Goal: Information Seeking & Learning: Learn about a topic

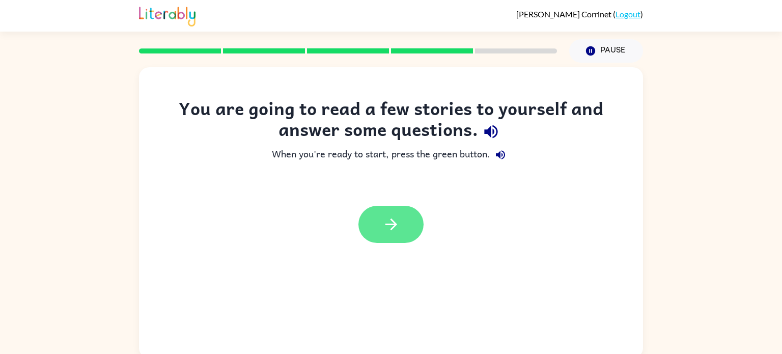
click at [385, 210] on button "button" at bounding box center [391, 224] width 65 height 37
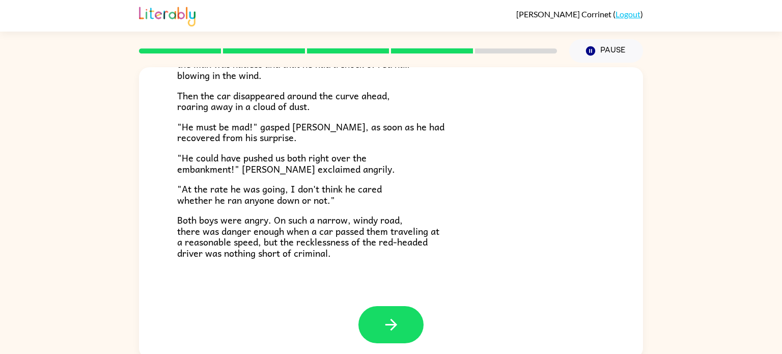
scroll to position [4, 0]
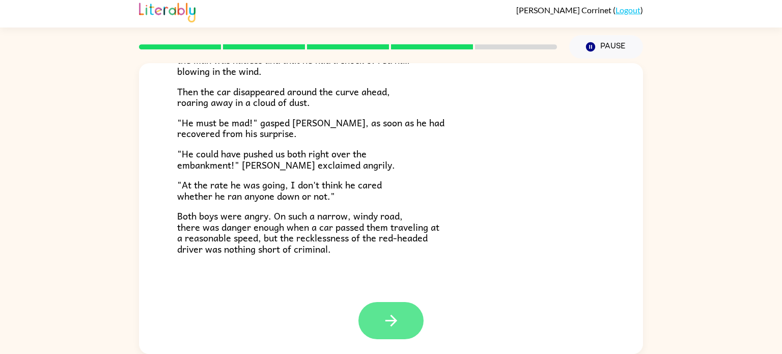
click at [396, 311] on button "button" at bounding box center [391, 320] width 65 height 37
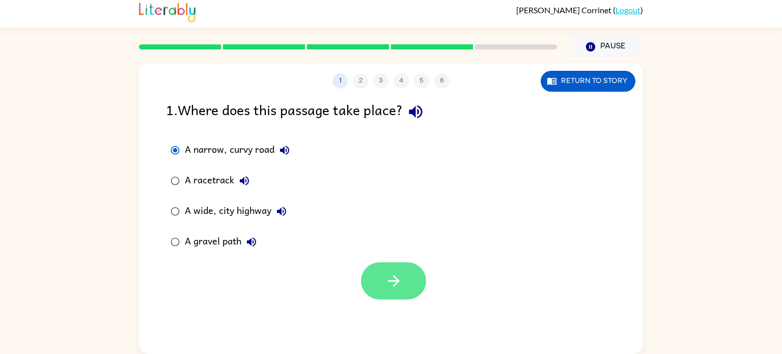
click at [388, 263] on button "button" at bounding box center [393, 280] width 65 height 37
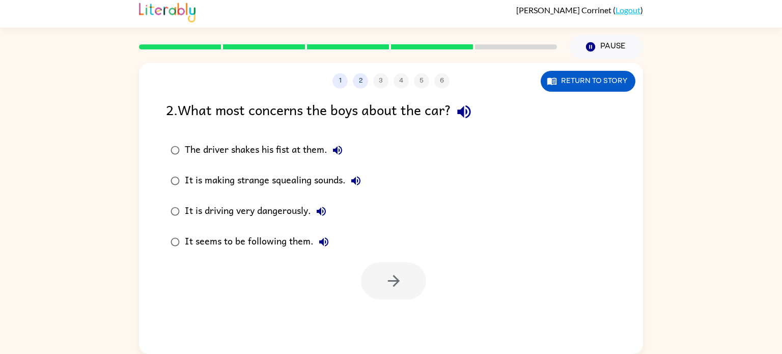
click at [252, 210] on div "It is driving very dangerously." at bounding box center [258, 211] width 147 height 20
click at [401, 291] on button "button" at bounding box center [393, 280] width 65 height 37
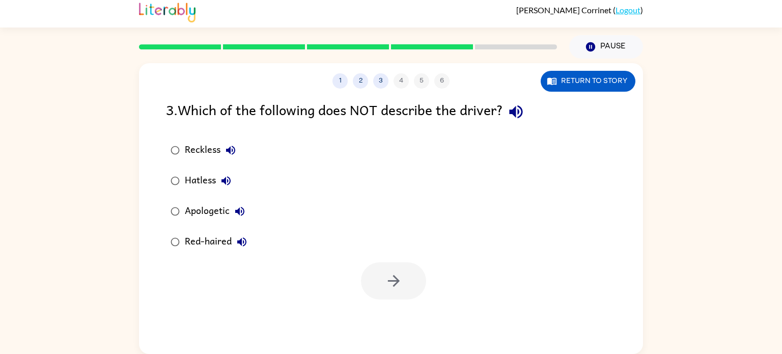
click at [210, 181] on div "Hatless" at bounding box center [210, 181] width 51 height 20
click at [396, 283] on icon "button" at bounding box center [394, 281] width 12 height 12
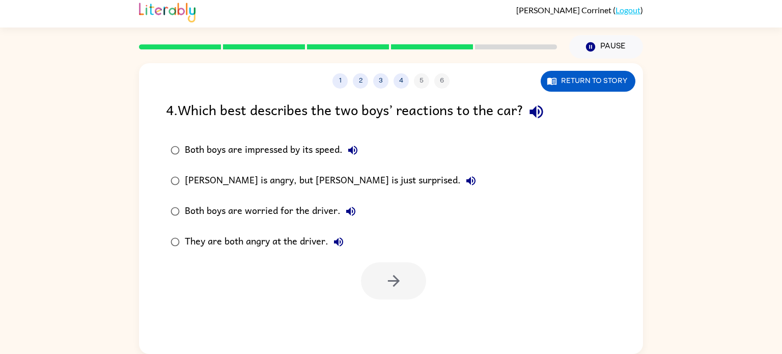
click at [241, 182] on div "Frank is angry, but Joe is just surprised." at bounding box center [333, 181] width 296 height 20
click at [289, 242] on div "They are both angry at the driver." at bounding box center [267, 242] width 164 height 20
click at [388, 290] on button "button" at bounding box center [393, 280] width 65 height 37
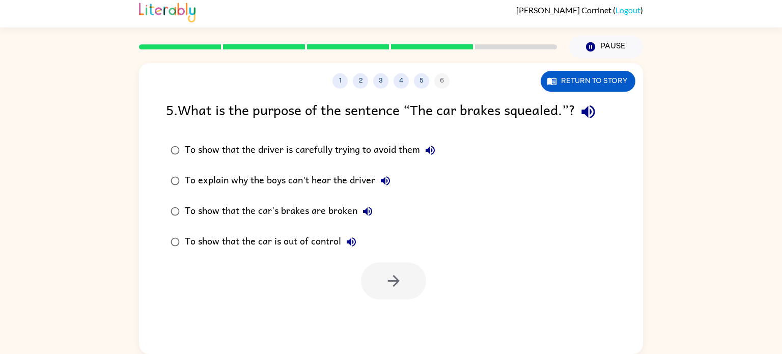
click at [583, 107] on icon "button" at bounding box center [589, 112] width 18 height 18
click at [315, 246] on div "To show that the car is out of control" at bounding box center [273, 242] width 177 height 20
click at [374, 279] on button "button" at bounding box center [393, 280] width 65 height 37
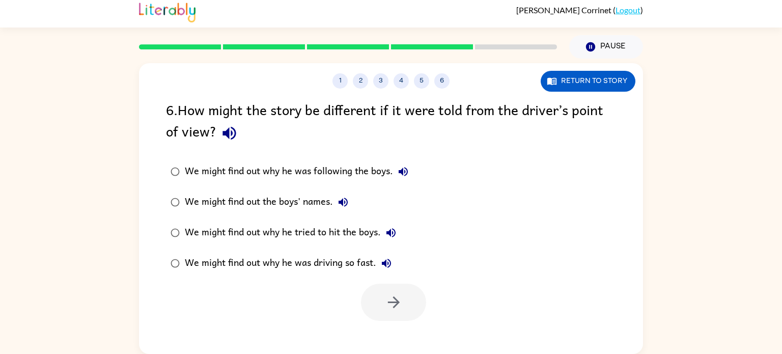
click at [342, 262] on div "We might find out why he was driving so fast." at bounding box center [291, 263] width 212 height 20
click at [402, 308] on icon "button" at bounding box center [394, 302] width 18 height 18
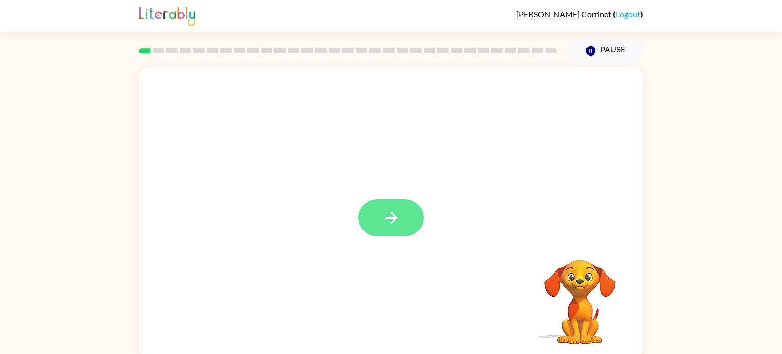
click at [393, 216] on icon "button" at bounding box center [392, 218] width 18 height 18
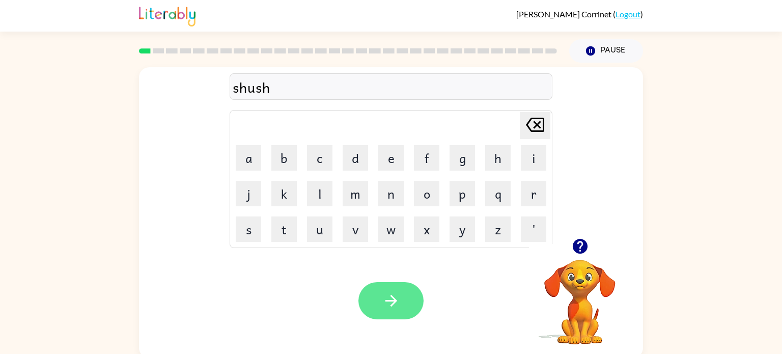
click at [401, 289] on button "button" at bounding box center [391, 300] width 65 height 37
click at [376, 297] on button "button" at bounding box center [391, 300] width 65 height 37
click at [416, 299] on button "button" at bounding box center [391, 300] width 65 height 37
click at [372, 298] on button "button" at bounding box center [391, 300] width 65 height 37
click at [383, 303] on icon "button" at bounding box center [392, 301] width 18 height 18
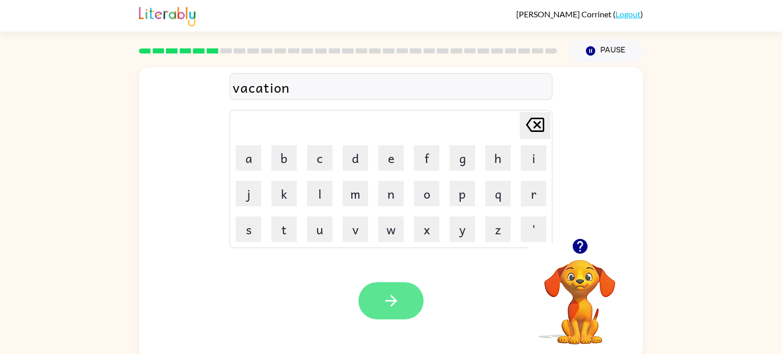
click at [402, 299] on button "button" at bounding box center [391, 300] width 65 height 37
click at [379, 297] on button "button" at bounding box center [391, 300] width 65 height 37
click at [381, 296] on button "button" at bounding box center [391, 300] width 65 height 37
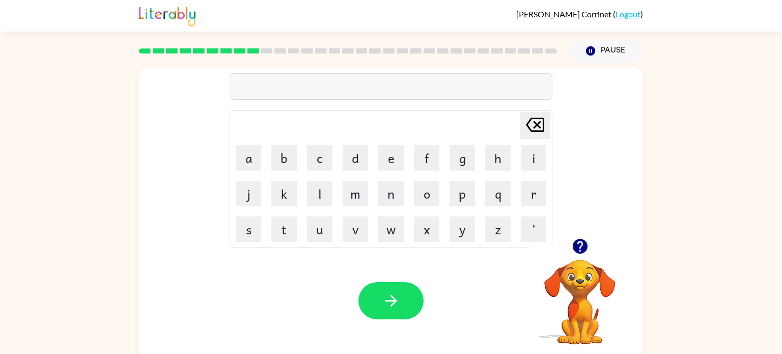
click at [579, 245] on icon "button" at bounding box center [580, 246] width 15 height 15
click at [578, 252] on icon "button" at bounding box center [580, 246] width 15 height 15
click at [389, 297] on icon "button" at bounding box center [392, 301] width 18 height 18
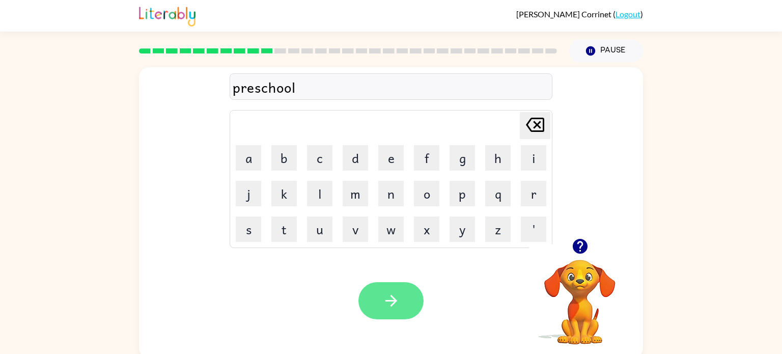
click at [371, 298] on button "button" at bounding box center [391, 300] width 65 height 37
click at [401, 308] on button "button" at bounding box center [391, 300] width 65 height 37
click at [412, 294] on button "button" at bounding box center [391, 300] width 65 height 37
click at [383, 294] on icon "button" at bounding box center [392, 301] width 18 height 18
click at [377, 304] on button "button" at bounding box center [391, 300] width 65 height 37
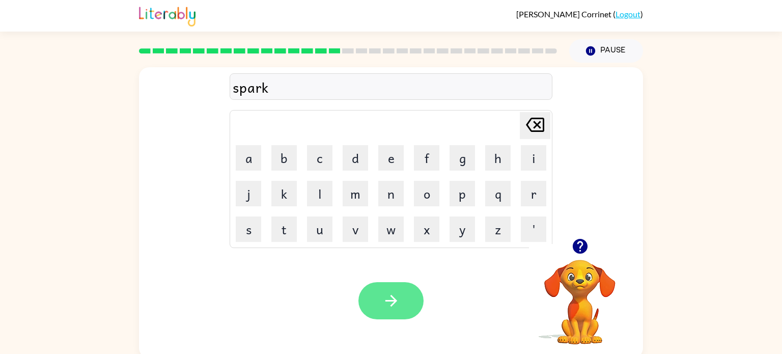
click at [371, 301] on button "button" at bounding box center [391, 300] width 65 height 37
click at [409, 299] on button "button" at bounding box center [391, 300] width 65 height 37
click at [384, 300] on icon "button" at bounding box center [392, 301] width 18 height 18
click at [391, 292] on icon "button" at bounding box center [392, 301] width 18 height 18
click at [381, 309] on button "button" at bounding box center [391, 300] width 65 height 37
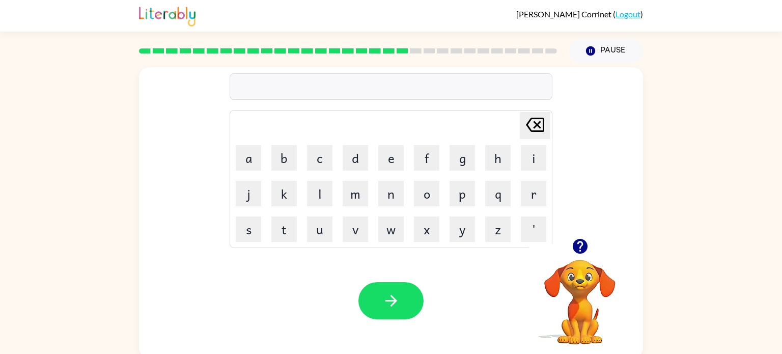
click at [580, 245] on icon "button" at bounding box center [580, 246] width 15 height 15
click at [579, 245] on icon "button" at bounding box center [580, 246] width 15 height 15
click at [377, 307] on button "button" at bounding box center [391, 300] width 65 height 37
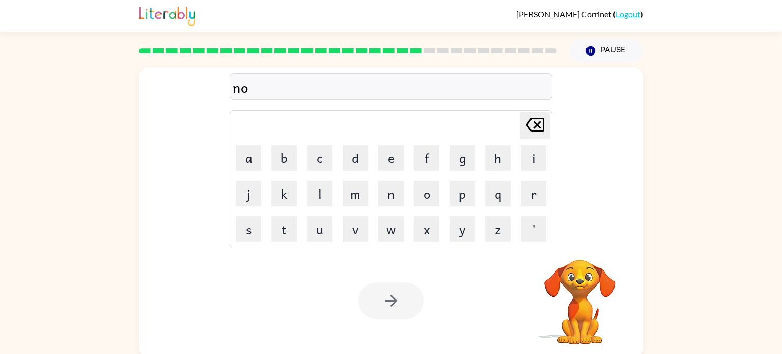
scroll to position [4, 0]
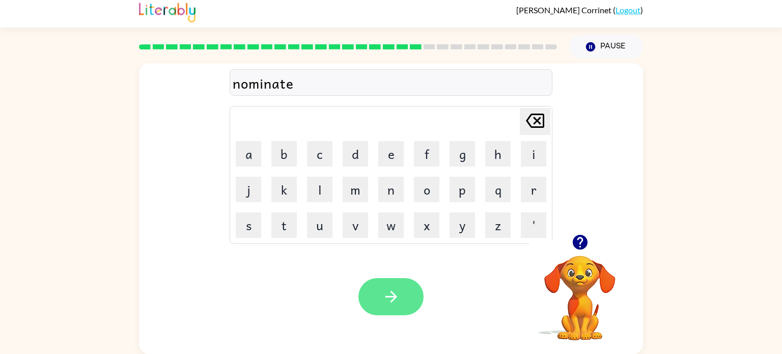
click at [381, 303] on button "button" at bounding box center [391, 296] width 65 height 37
click at [394, 295] on icon "button" at bounding box center [391, 297] width 12 height 12
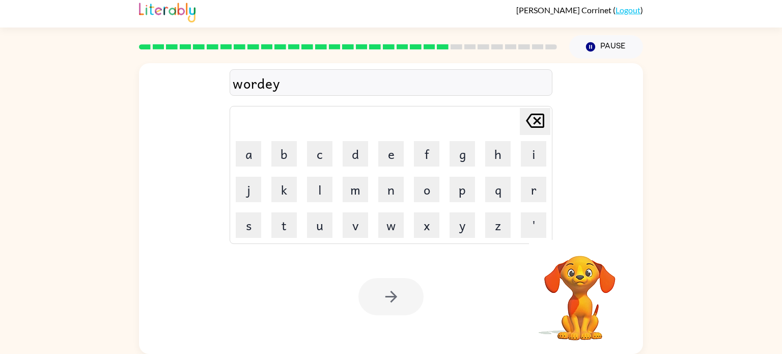
click at [400, 294] on div at bounding box center [391, 296] width 65 height 37
click at [403, 300] on button "button" at bounding box center [391, 296] width 65 height 37
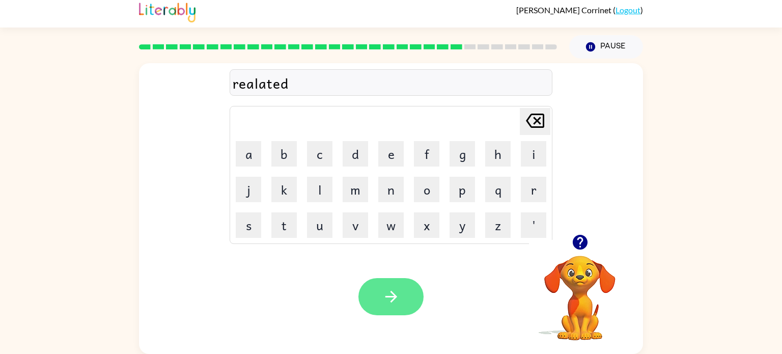
click at [401, 287] on button "button" at bounding box center [391, 296] width 65 height 37
click at [377, 294] on button "button" at bounding box center [391, 296] width 65 height 37
click at [411, 298] on button "button" at bounding box center [391, 296] width 65 height 37
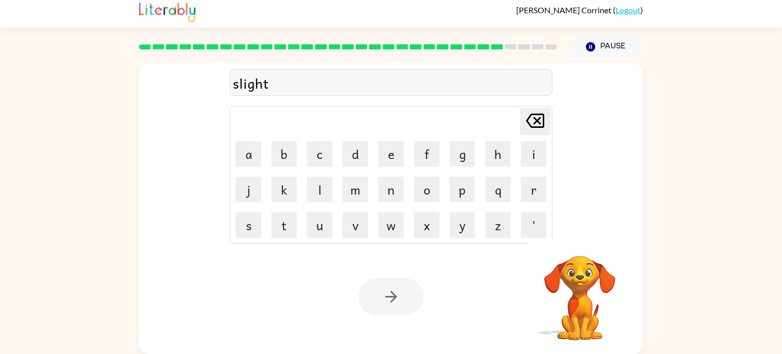
click at [387, 292] on div at bounding box center [391, 296] width 65 height 37
click at [387, 293] on div at bounding box center [391, 296] width 65 height 37
click at [389, 297] on icon "button" at bounding box center [391, 297] width 12 height 12
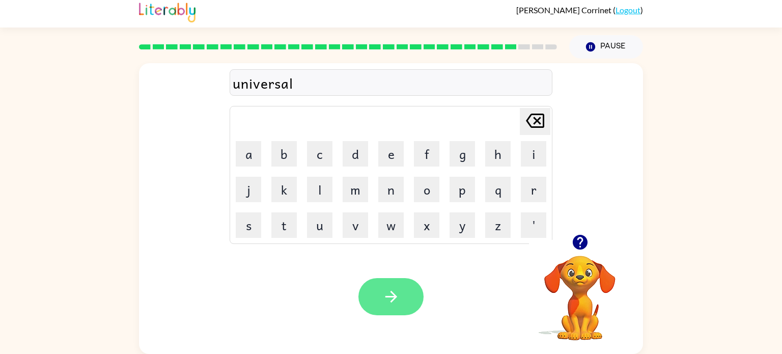
click at [379, 304] on button "button" at bounding box center [391, 296] width 65 height 37
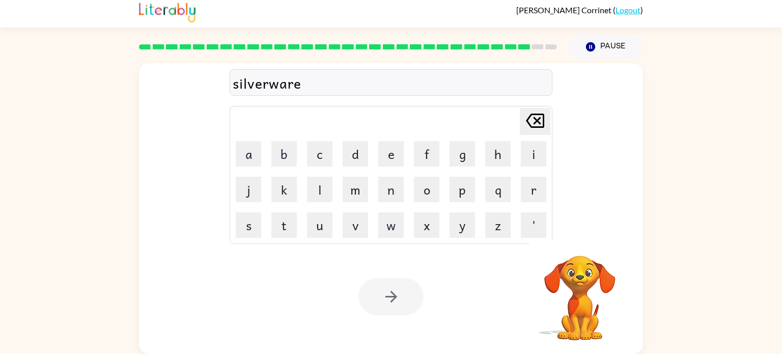
click at [394, 304] on div at bounding box center [391, 296] width 65 height 37
click at [399, 307] on button "button" at bounding box center [391, 296] width 65 height 37
click at [378, 300] on div at bounding box center [391, 296] width 65 height 37
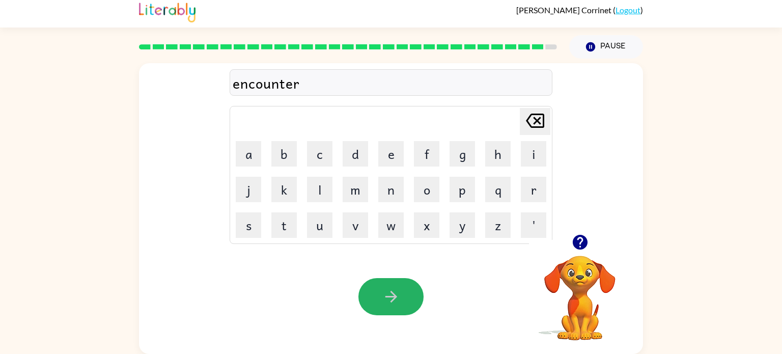
click at [378, 300] on button "button" at bounding box center [391, 296] width 65 height 37
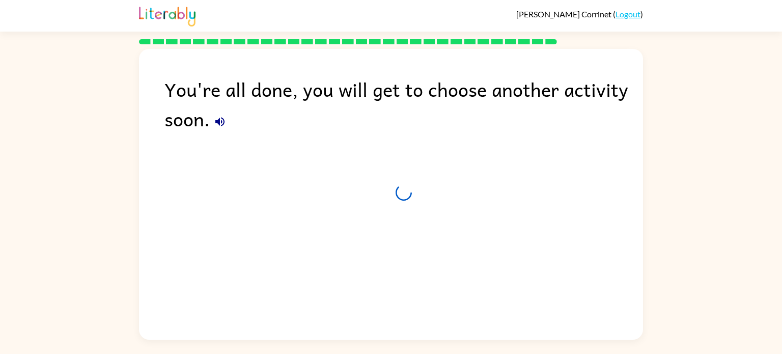
scroll to position [0, 0]
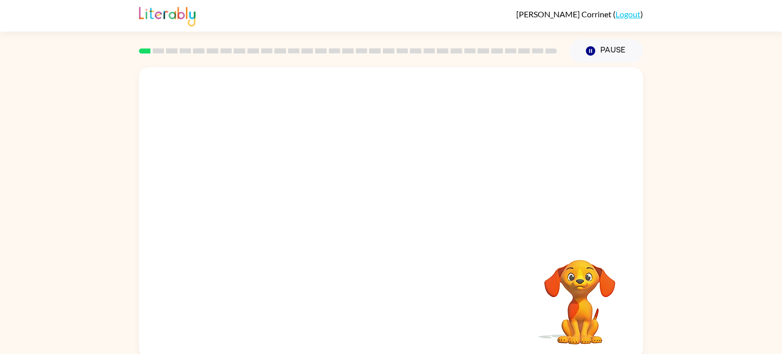
click at [279, 193] on video "Your browser must support playing .mp4 files to use Literably. Please try using…" at bounding box center [391, 152] width 504 height 171
click at [364, 230] on div at bounding box center [391, 217] width 65 height 37
click at [367, 223] on button "button" at bounding box center [391, 217] width 65 height 37
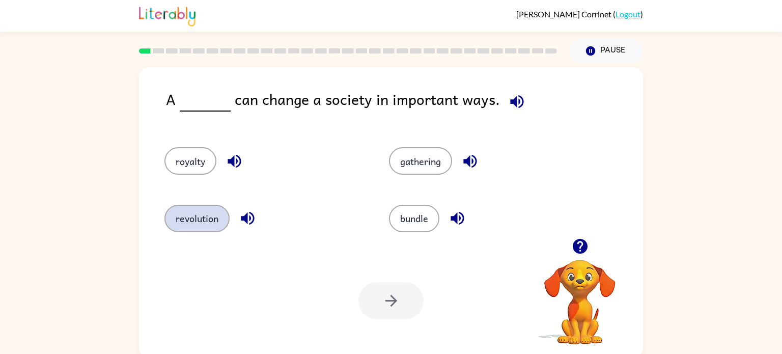
click at [220, 210] on button "revolution" at bounding box center [197, 219] width 65 height 28
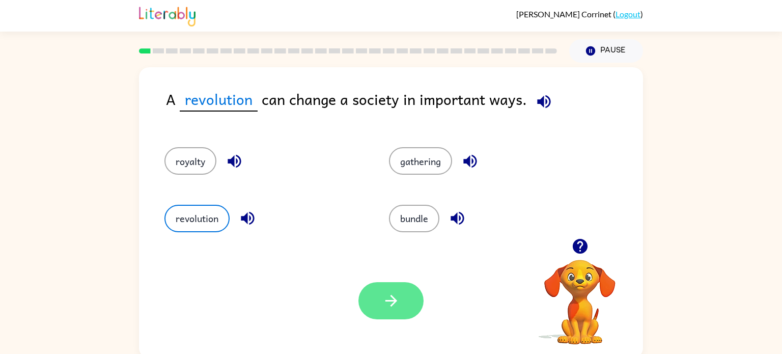
click at [386, 291] on button "button" at bounding box center [391, 300] width 65 height 37
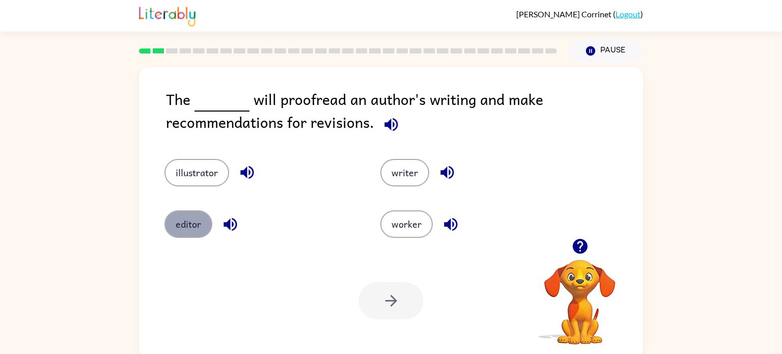
click at [201, 224] on button "editor" at bounding box center [189, 224] width 48 height 28
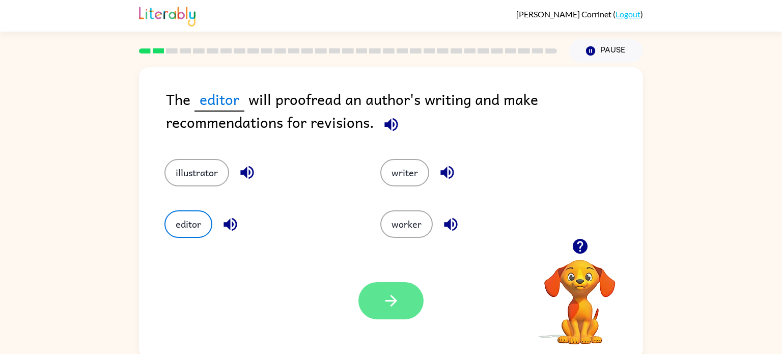
click at [383, 294] on icon "button" at bounding box center [392, 301] width 18 height 18
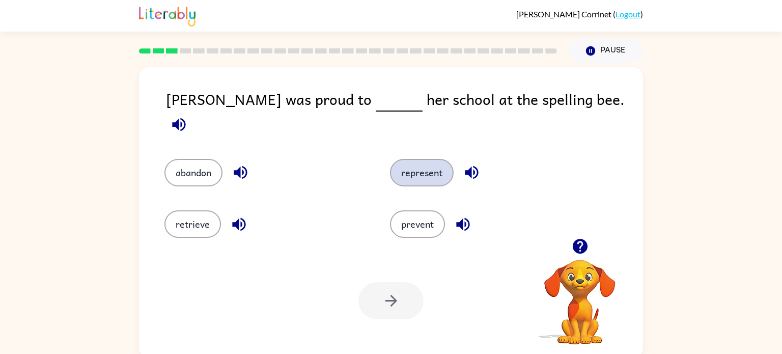
click at [428, 163] on button "represent" at bounding box center [422, 173] width 64 height 28
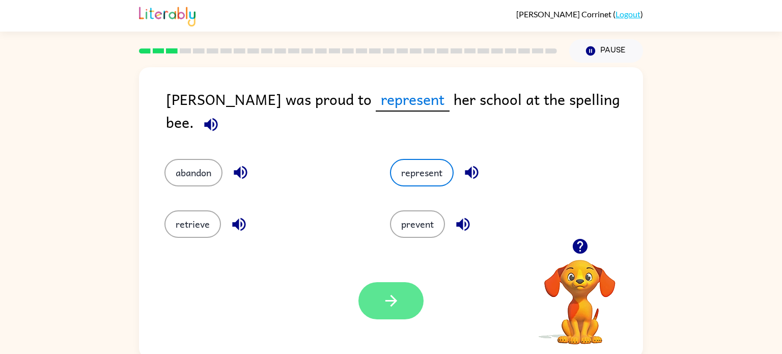
click at [403, 306] on button "button" at bounding box center [391, 300] width 65 height 37
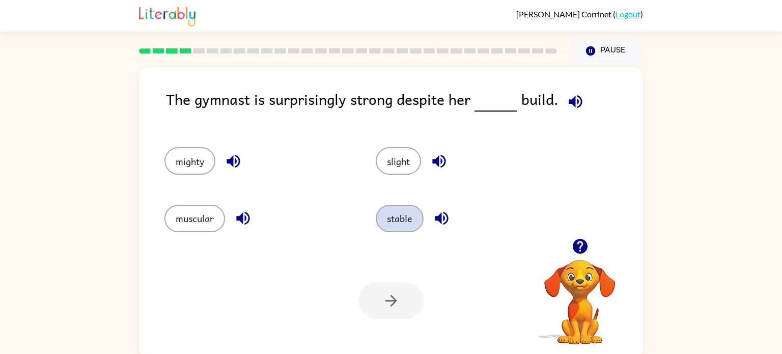
click at [387, 219] on button "stable" at bounding box center [400, 219] width 48 height 28
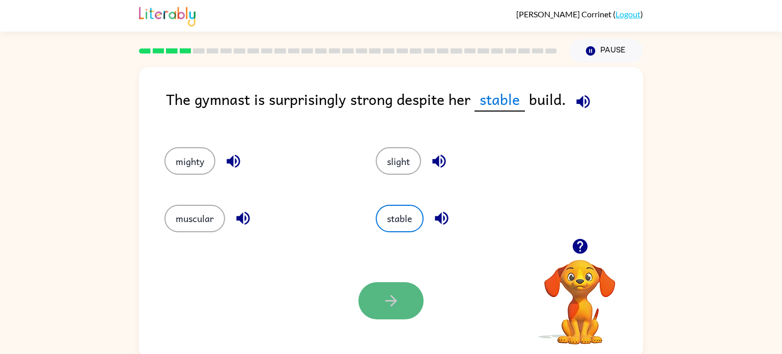
click at [402, 292] on button "button" at bounding box center [391, 300] width 65 height 37
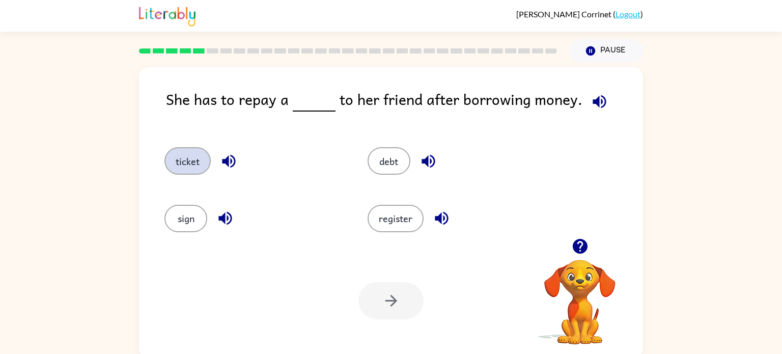
click at [200, 162] on button "ticket" at bounding box center [188, 161] width 46 height 28
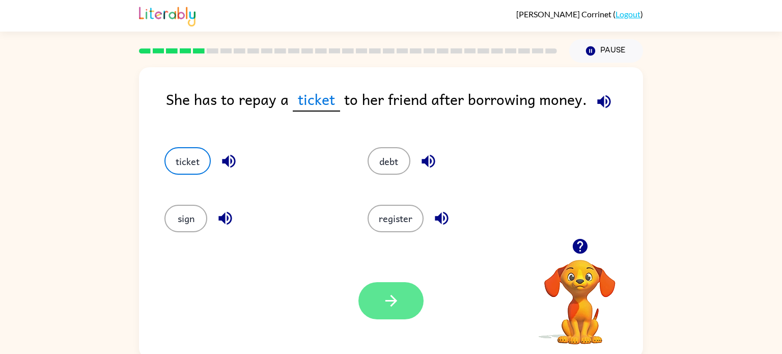
click at [395, 292] on icon "button" at bounding box center [392, 301] width 18 height 18
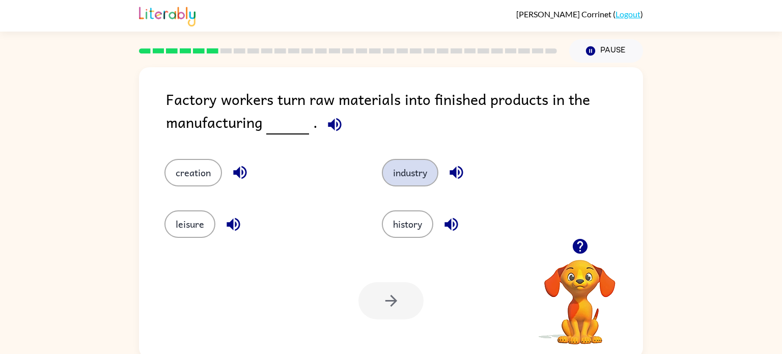
click at [397, 175] on button "industry" at bounding box center [410, 173] width 57 height 28
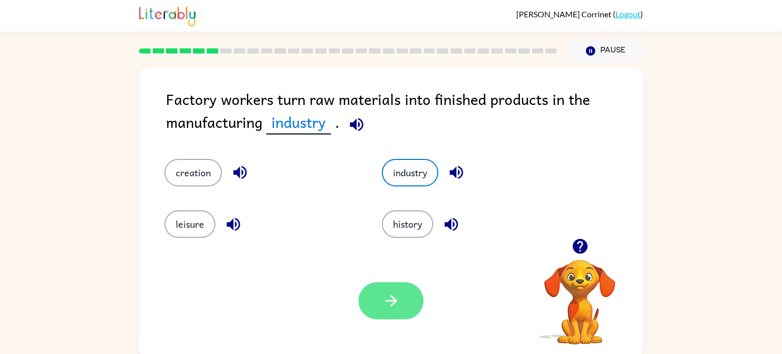
click at [396, 300] on icon "button" at bounding box center [392, 301] width 18 height 18
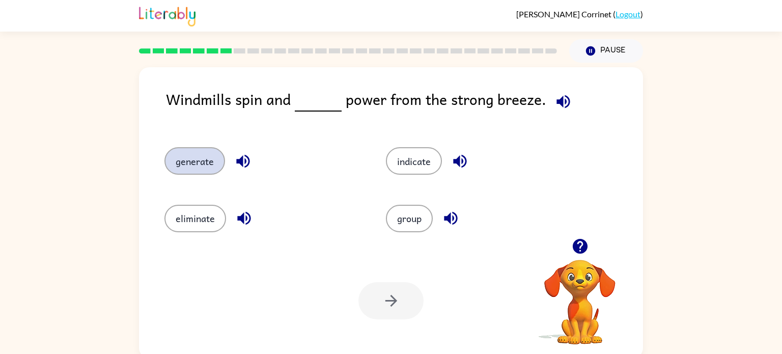
click at [194, 158] on button "generate" at bounding box center [195, 161] width 61 height 28
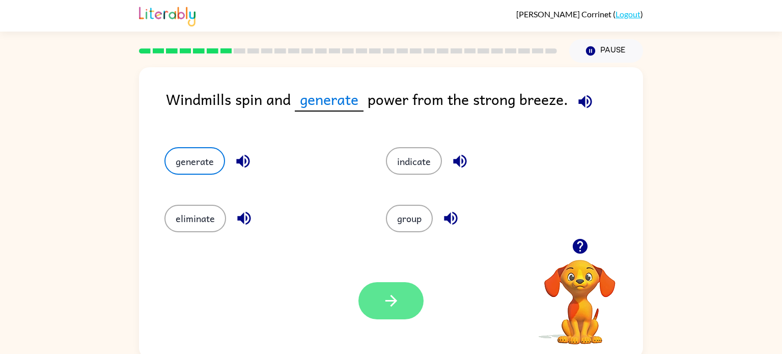
click at [399, 294] on icon "button" at bounding box center [392, 301] width 18 height 18
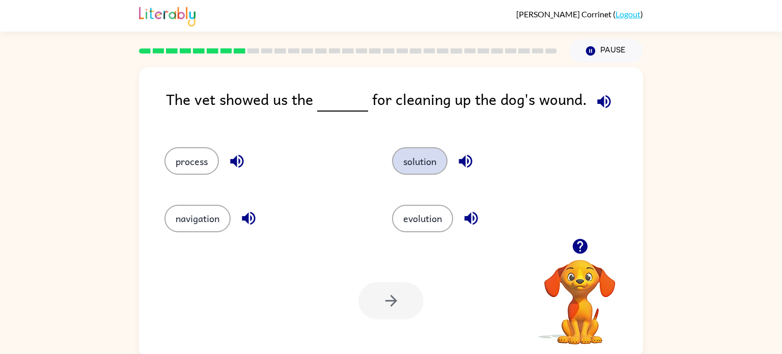
click at [420, 169] on button "solution" at bounding box center [420, 161] width 56 height 28
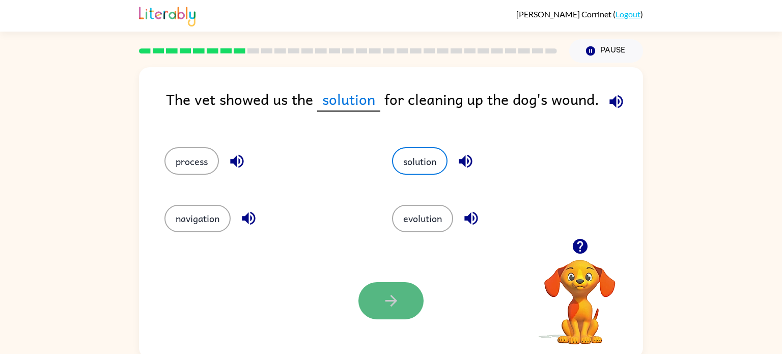
click at [400, 294] on button "button" at bounding box center [391, 300] width 65 height 37
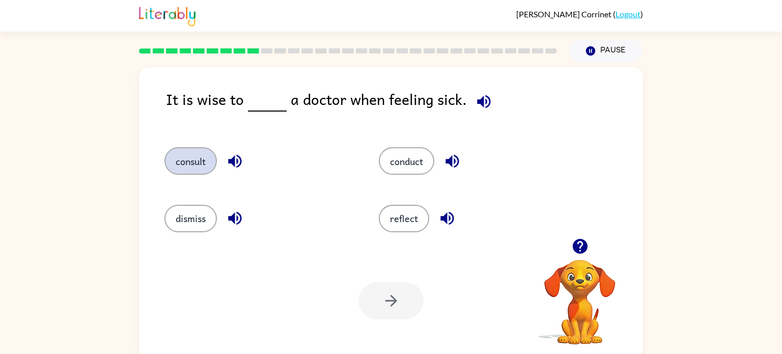
click at [187, 161] on button "consult" at bounding box center [191, 161] width 52 height 28
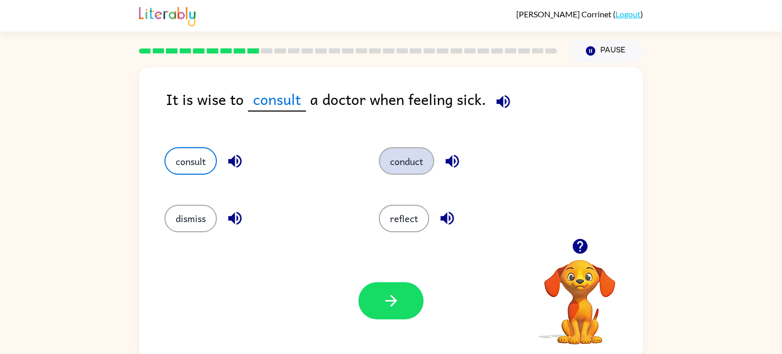
click at [419, 159] on button "conduct" at bounding box center [407, 161] width 56 height 28
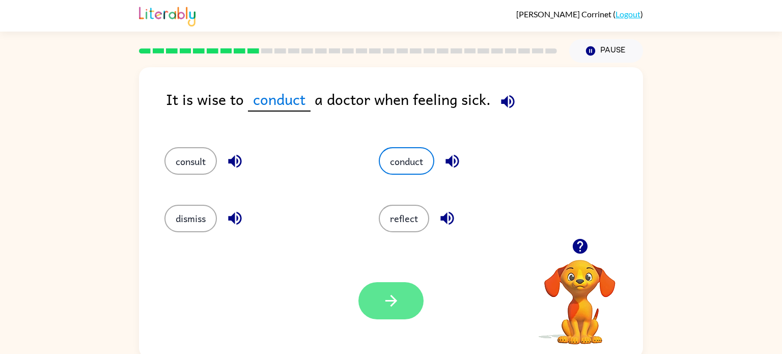
click at [373, 296] on button "button" at bounding box center [391, 300] width 65 height 37
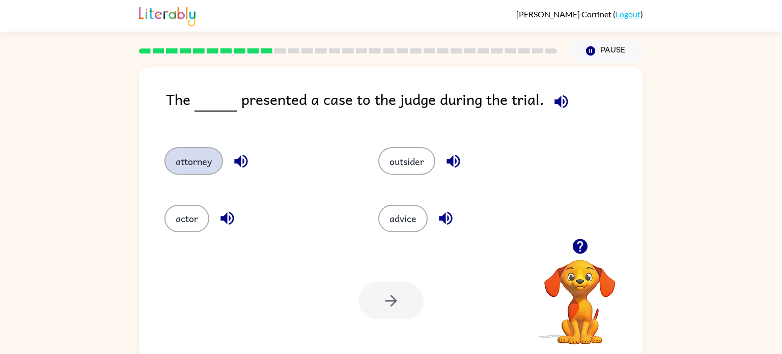
click at [195, 156] on button "attorney" at bounding box center [194, 161] width 59 height 28
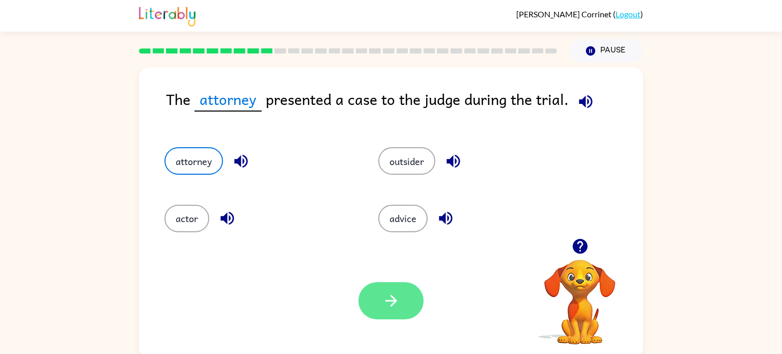
click at [390, 305] on icon "button" at bounding box center [392, 301] width 18 height 18
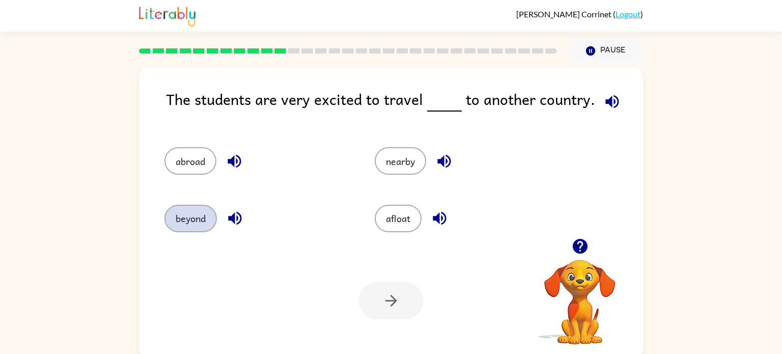
click at [199, 220] on button "beyond" at bounding box center [191, 219] width 52 height 28
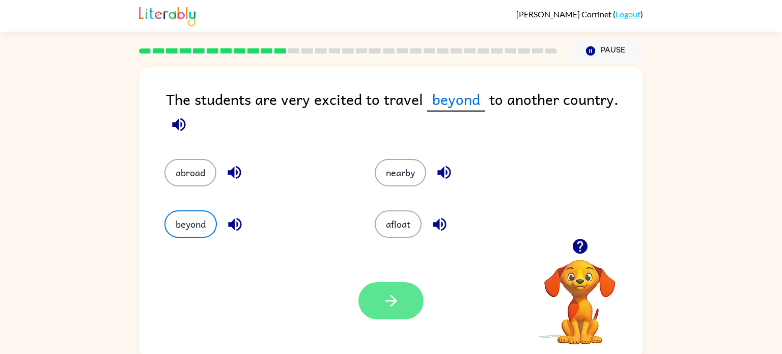
click at [399, 305] on icon "button" at bounding box center [392, 301] width 18 height 18
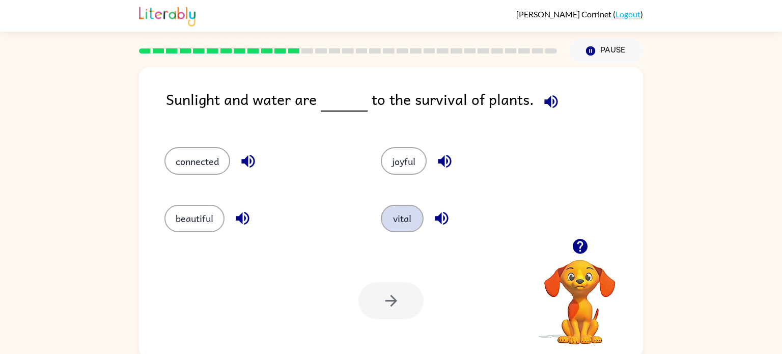
click at [391, 225] on button "vital" at bounding box center [402, 219] width 43 height 28
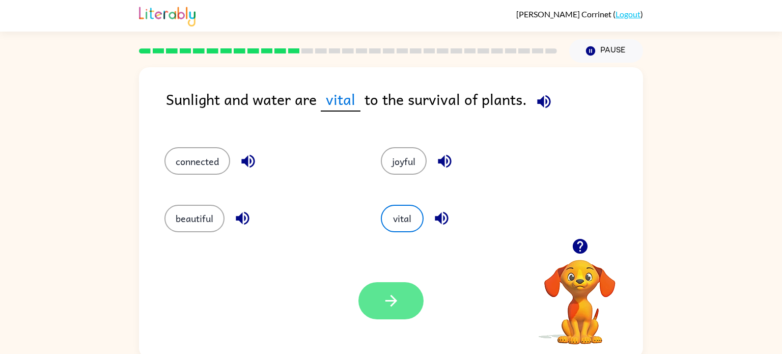
click at [390, 310] on button "button" at bounding box center [391, 300] width 65 height 37
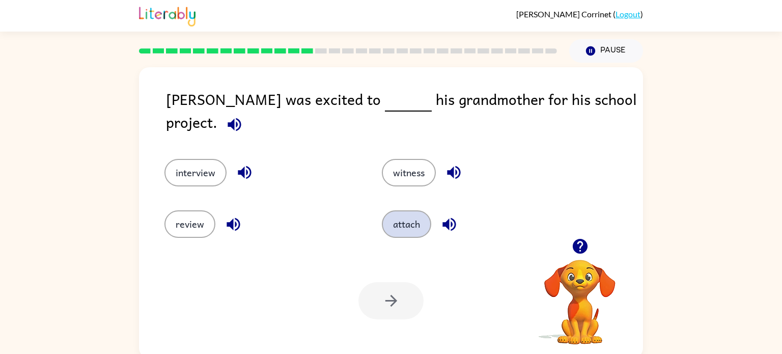
click at [410, 224] on button "attach" at bounding box center [406, 224] width 49 height 28
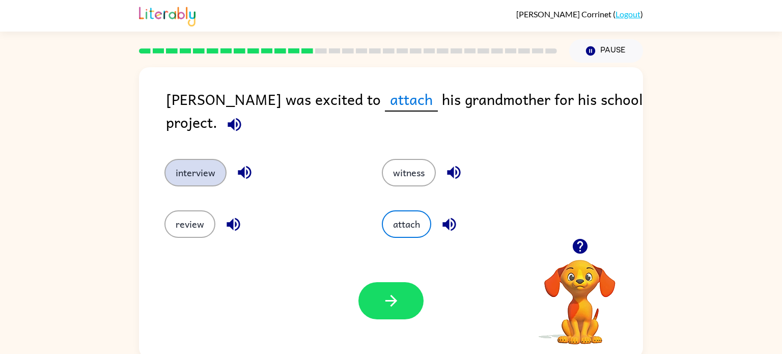
click at [179, 166] on button "interview" at bounding box center [196, 173] width 62 height 28
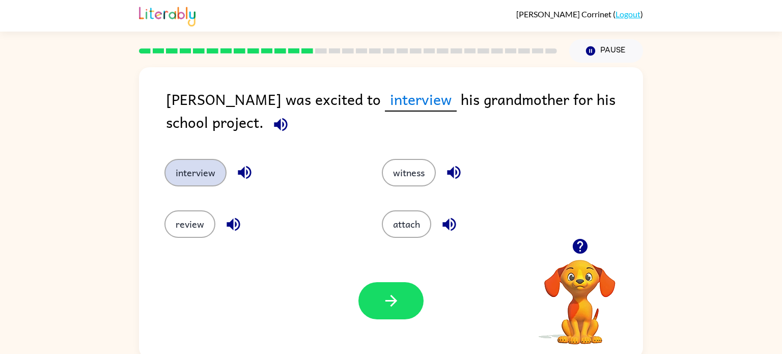
click at [185, 172] on button "interview" at bounding box center [196, 173] width 62 height 28
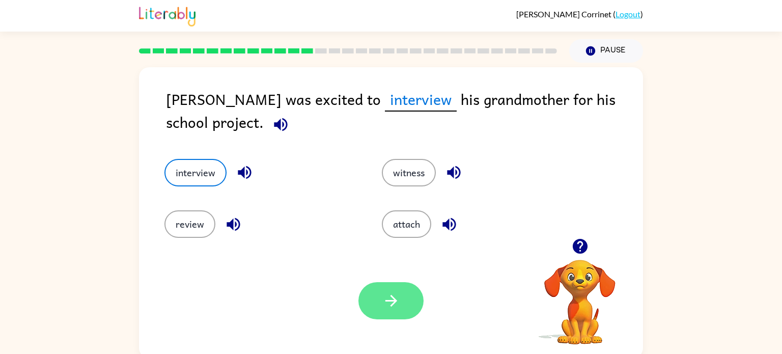
click at [389, 298] on icon "button" at bounding box center [392, 301] width 18 height 18
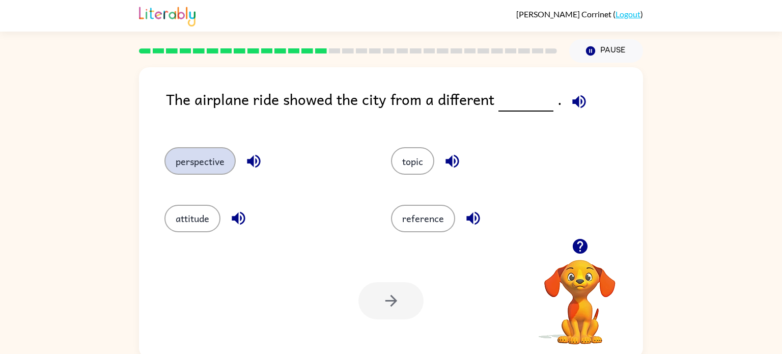
click at [197, 150] on button "perspective" at bounding box center [200, 161] width 71 height 28
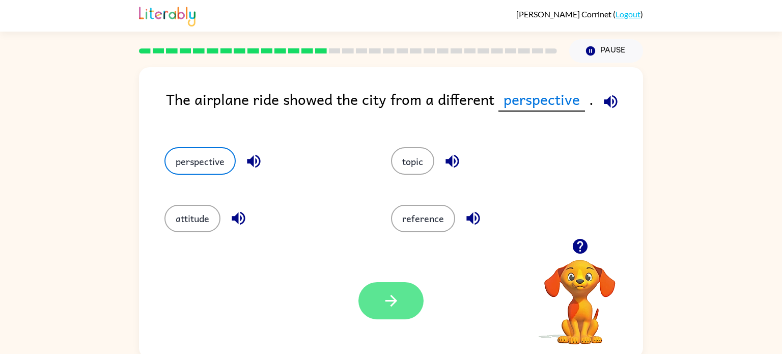
click at [408, 314] on button "button" at bounding box center [391, 300] width 65 height 37
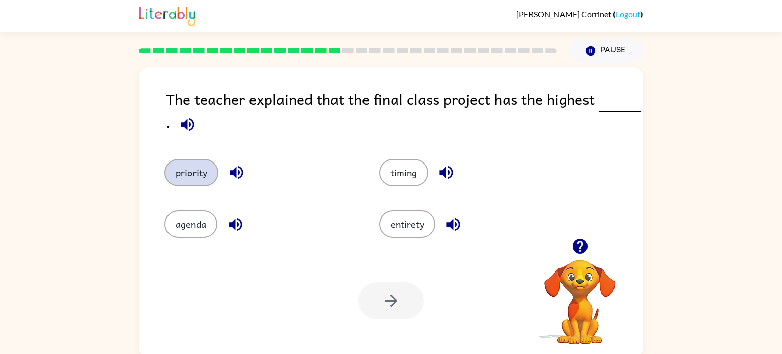
click at [181, 176] on button "priority" at bounding box center [192, 173] width 54 height 28
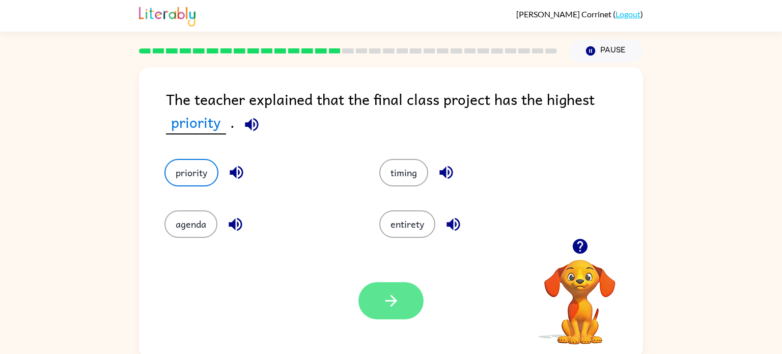
click at [388, 292] on icon "button" at bounding box center [392, 301] width 18 height 18
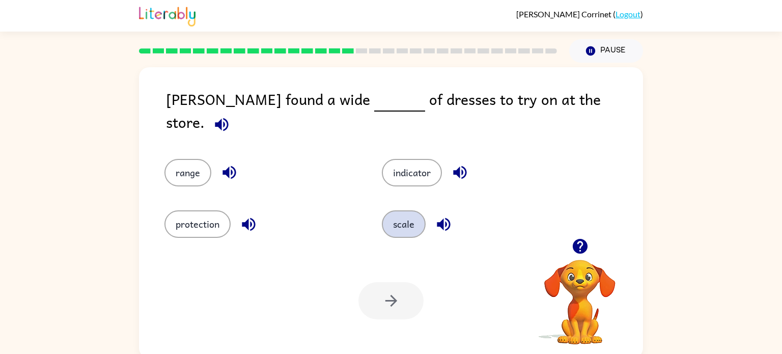
click at [411, 222] on button "scale" at bounding box center [404, 224] width 44 height 28
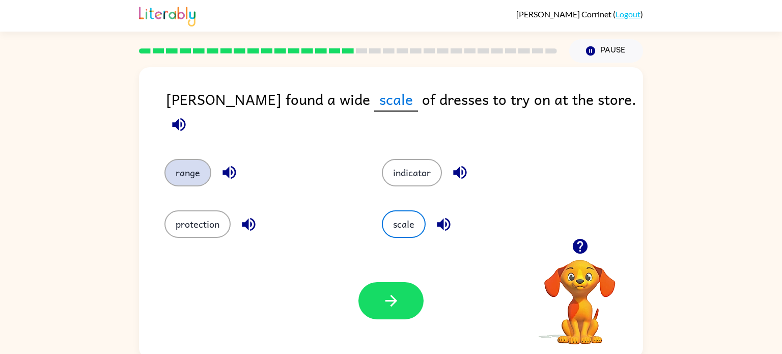
click at [188, 166] on button "range" at bounding box center [188, 173] width 47 height 28
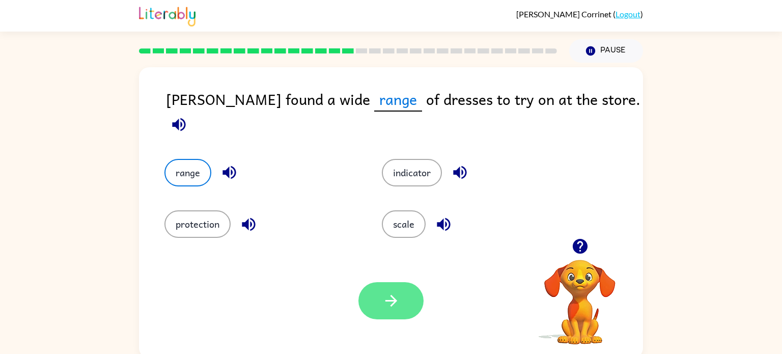
click at [393, 307] on icon "button" at bounding box center [392, 301] width 18 height 18
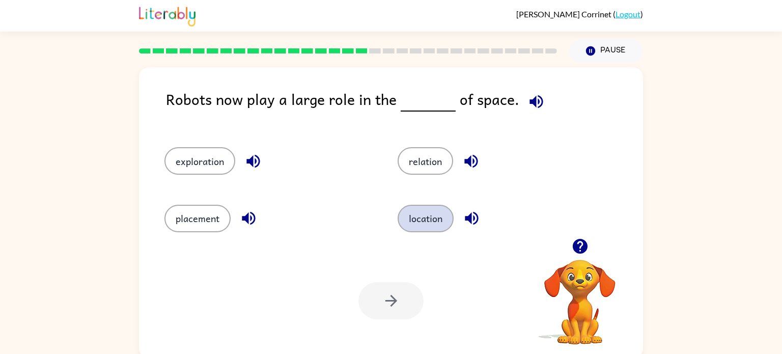
click at [441, 226] on button "location" at bounding box center [426, 219] width 56 height 28
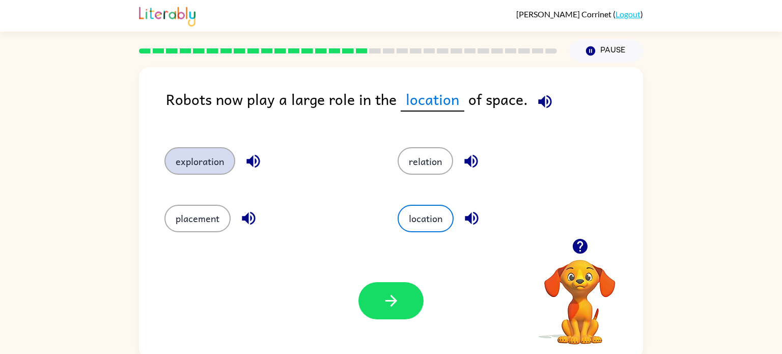
click at [189, 174] on button "exploration" at bounding box center [200, 161] width 71 height 28
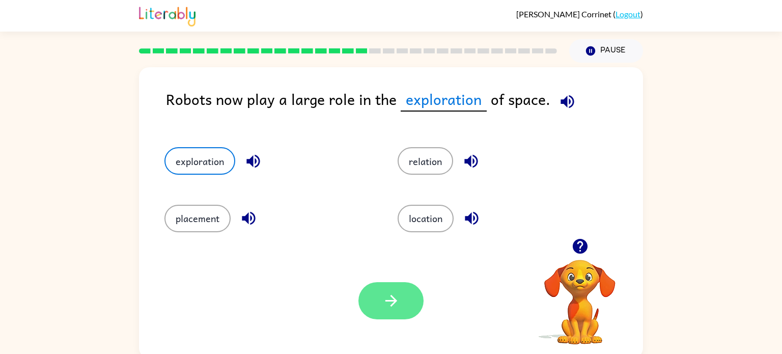
click at [382, 311] on button "button" at bounding box center [391, 300] width 65 height 37
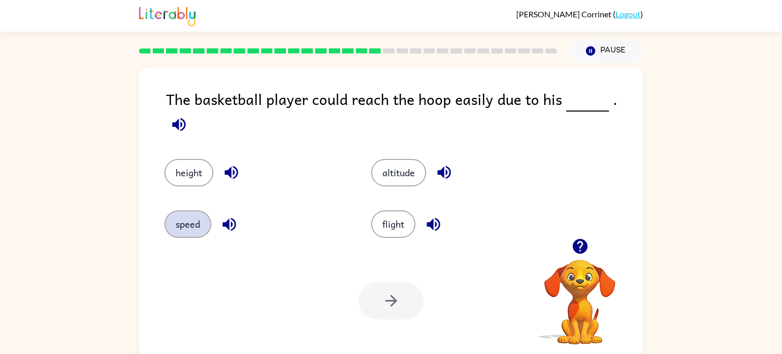
click at [197, 213] on button "speed" at bounding box center [188, 224] width 47 height 28
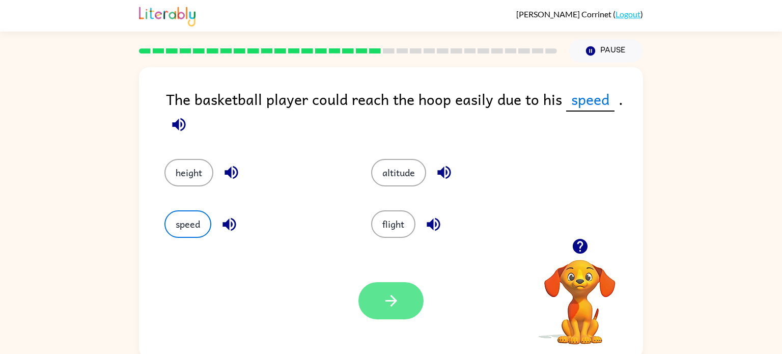
click at [375, 300] on button "button" at bounding box center [391, 300] width 65 height 37
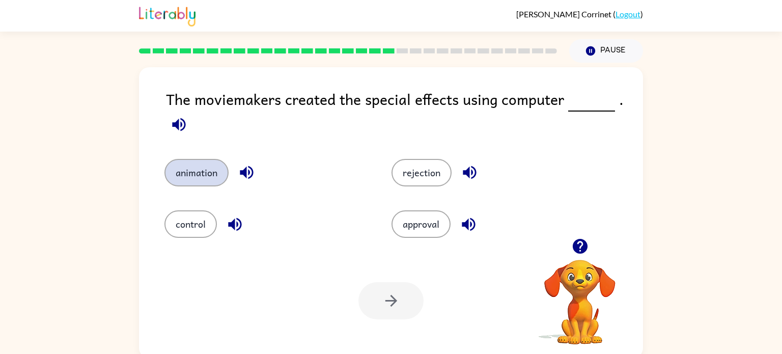
click at [207, 166] on button "animation" at bounding box center [197, 173] width 64 height 28
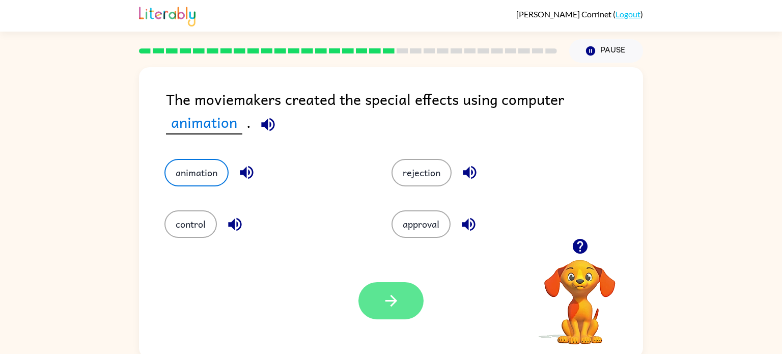
click at [392, 308] on icon "button" at bounding box center [392, 301] width 18 height 18
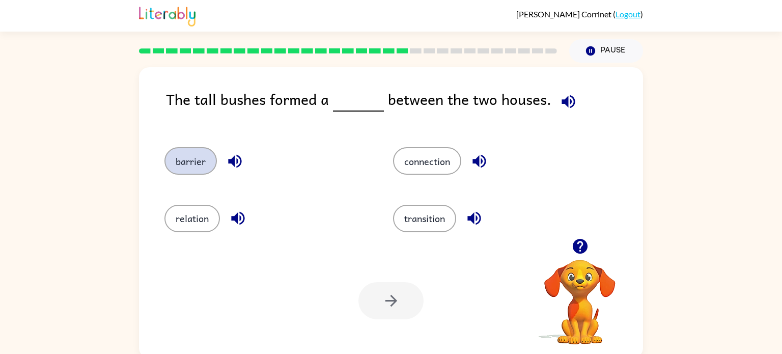
click at [194, 160] on button "barrier" at bounding box center [191, 161] width 52 height 28
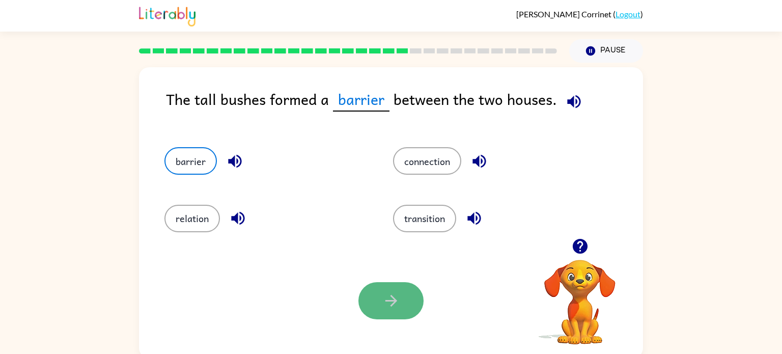
click at [388, 301] on icon "button" at bounding box center [391, 301] width 12 height 12
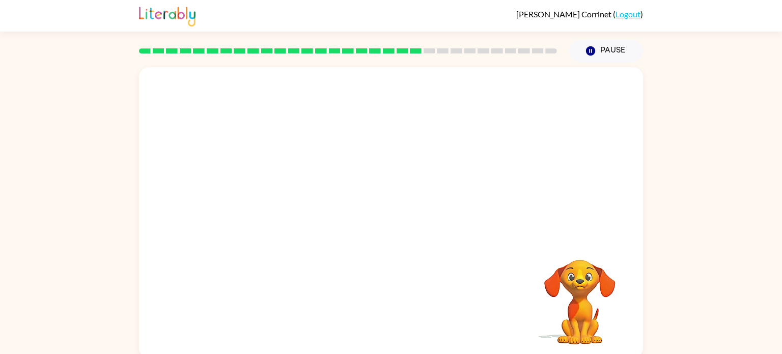
click at [300, 206] on video "Your browser must support playing .mp4 files to use Literably. Please try using…" at bounding box center [391, 152] width 504 height 171
click at [300, 208] on video "Your browser must support playing .mp4 files to use Literably. Please try using…" at bounding box center [391, 152] width 504 height 171
click at [295, 205] on video "Your browser must support playing .mp4 files to use Literably. Please try using…" at bounding box center [391, 152] width 504 height 171
click at [370, 222] on button "button" at bounding box center [391, 217] width 65 height 37
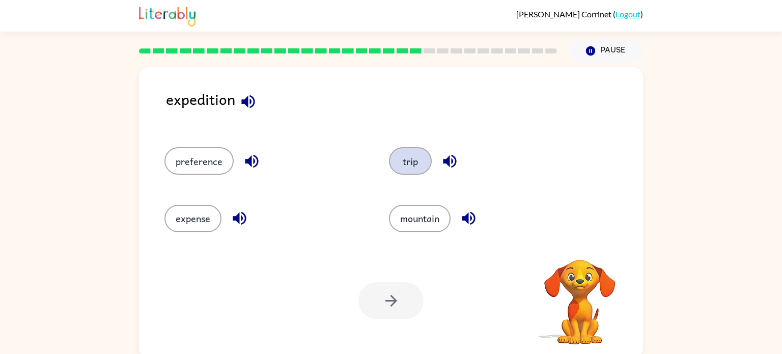
click at [410, 156] on button "trip" at bounding box center [410, 161] width 43 height 28
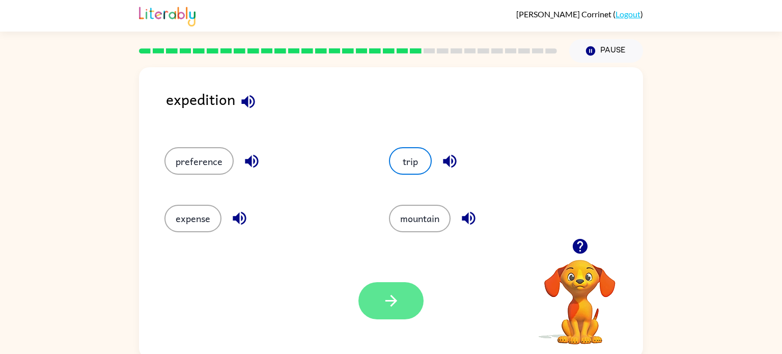
click at [411, 301] on button "button" at bounding box center [391, 300] width 65 height 37
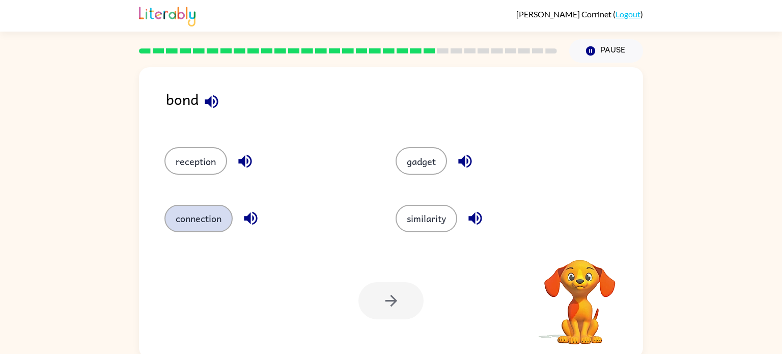
click at [218, 216] on button "connection" at bounding box center [199, 219] width 68 height 28
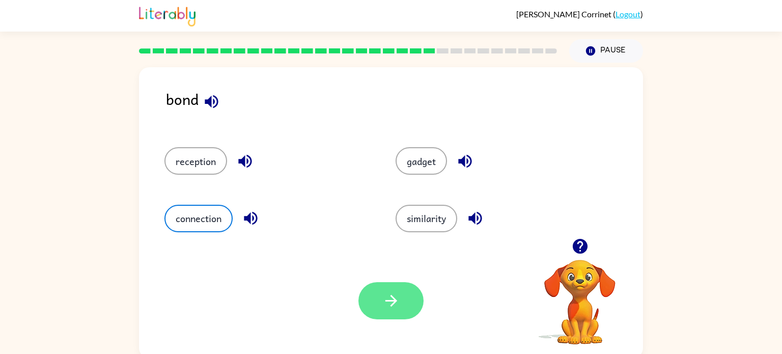
click at [386, 294] on icon "button" at bounding box center [392, 301] width 18 height 18
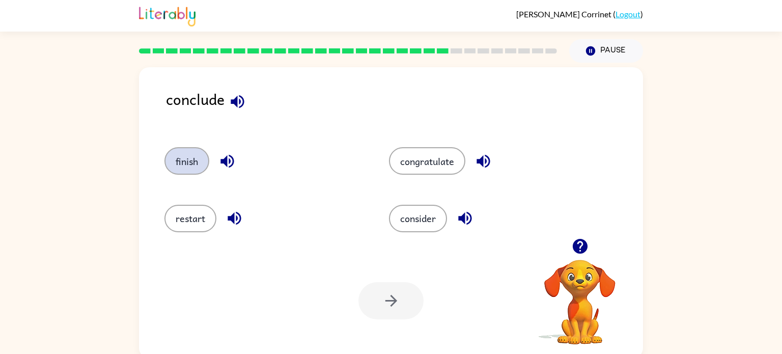
click at [193, 155] on button "finish" at bounding box center [187, 161] width 45 height 28
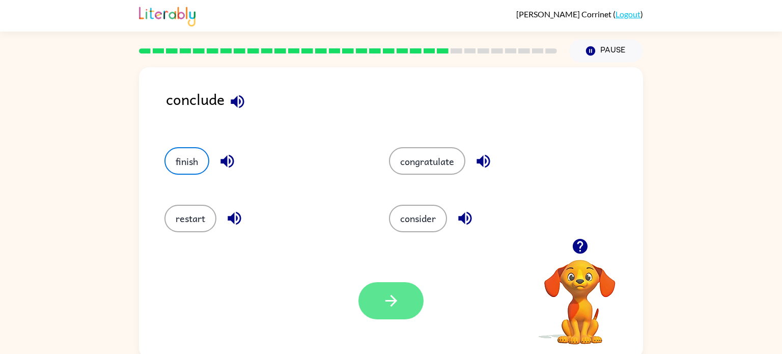
click at [386, 294] on icon "button" at bounding box center [392, 301] width 18 height 18
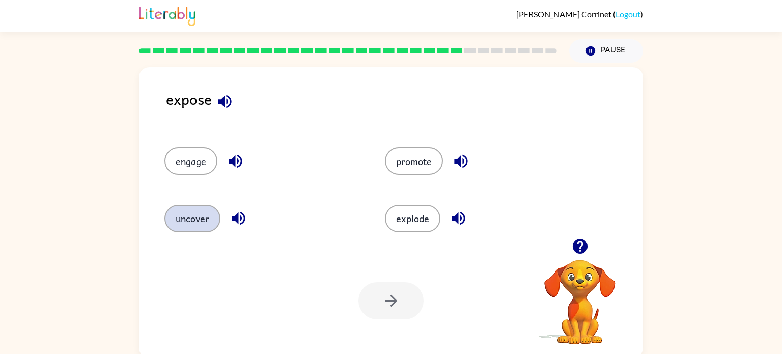
click at [214, 223] on button "uncover" at bounding box center [193, 219] width 56 height 28
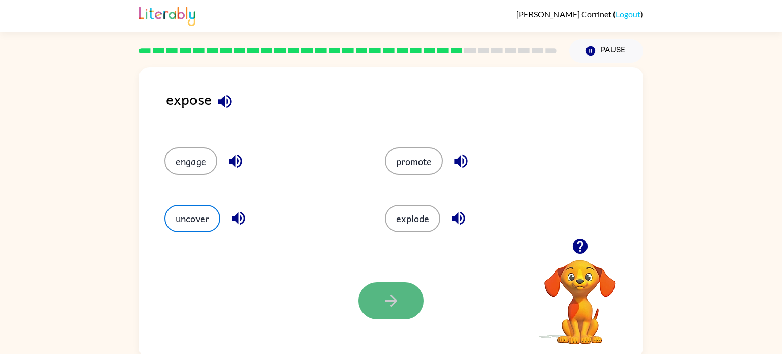
click at [373, 289] on button "button" at bounding box center [391, 300] width 65 height 37
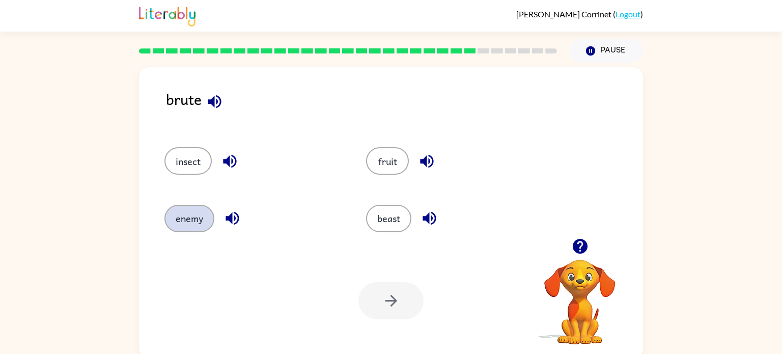
click at [194, 224] on button "enemy" at bounding box center [190, 219] width 50 height 28
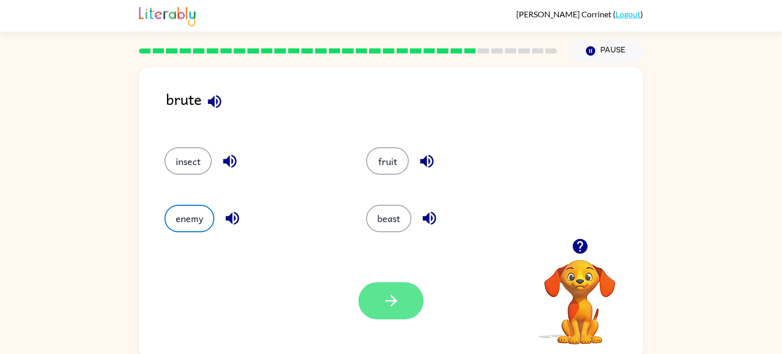
click at [389, 296] on icon "button" at bounding box center [392, 301] width 18 height 18
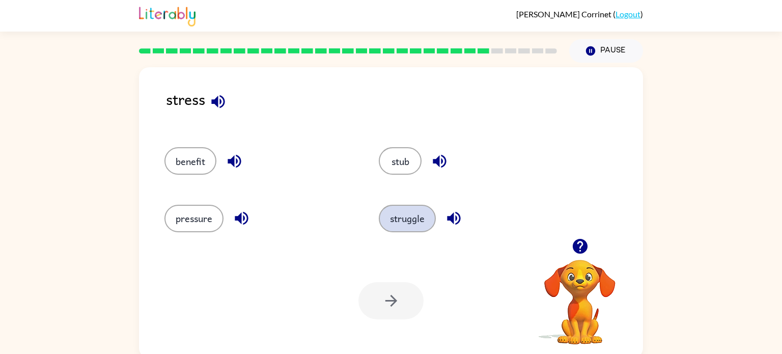
click at [412, 219] on button "struggle" at bounding box center [407, 219] width 57 height 28
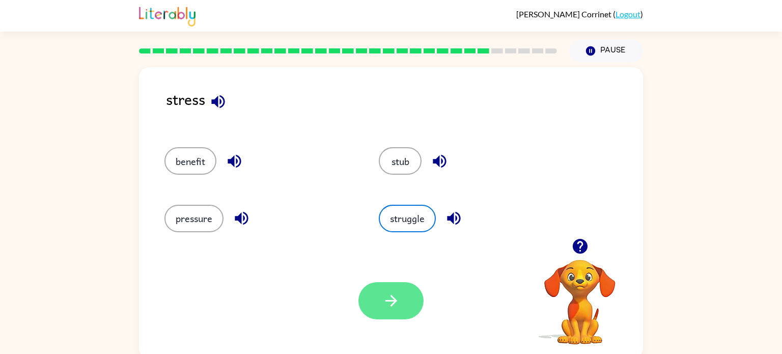
click at [402, 308] on button "button" at bounding box center [391, 300] width 65 height 37
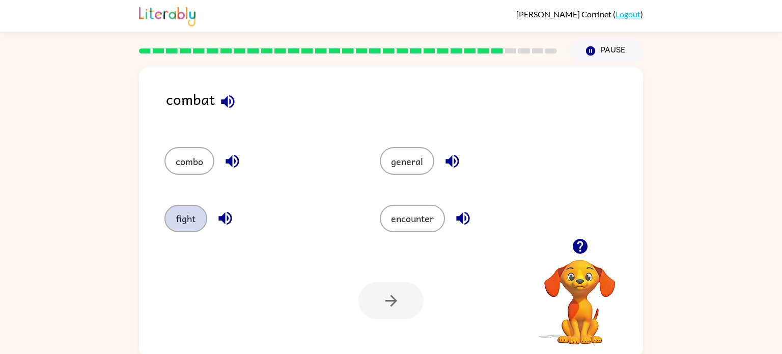
click at [192, 212] on button "fight" at bounding box center [186, 219] width 43 height 28
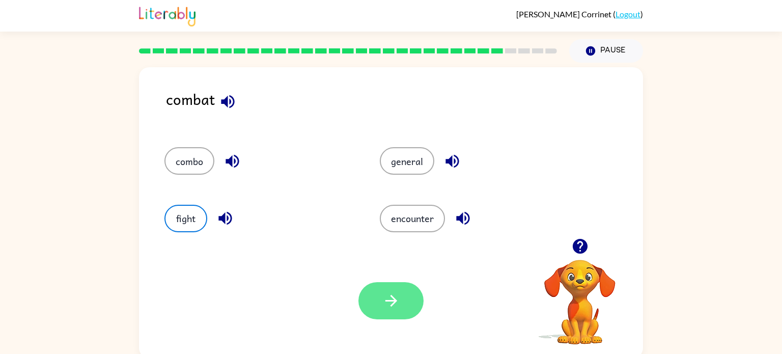
click at [395, 302] on icon "button" at bounding box center [391, 301] width 12 height 12
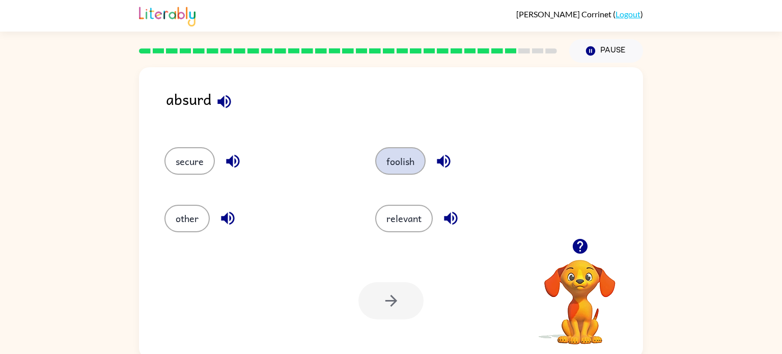
click at [389, 158] on button "foolish" at bounding box center [400, 161] width 50 height 28
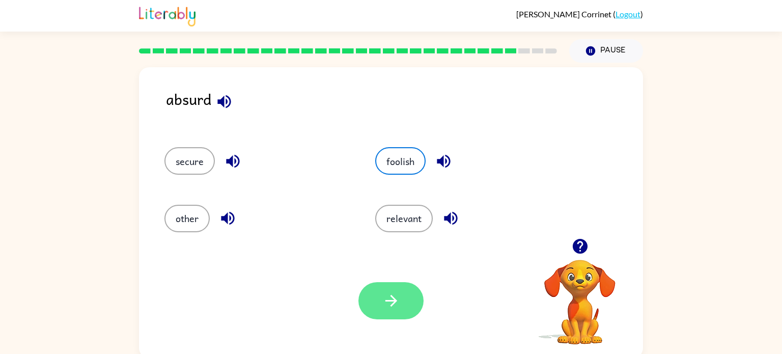
click at [395, 299] on icon "button" at bounding box center [391, 301] width 12 height 12
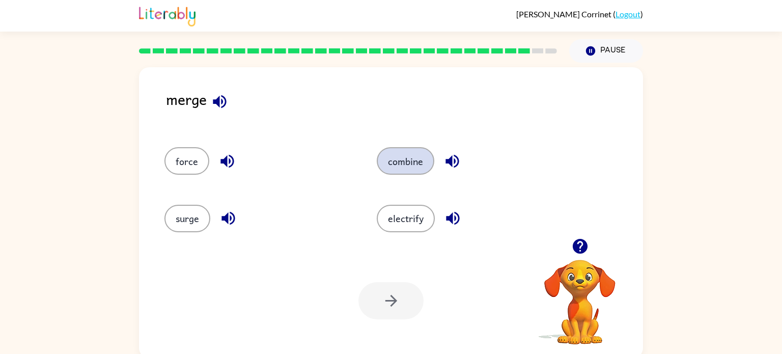
click at [409, 157] on button "combine" at bounding box center [406, 161] width 58 height 28
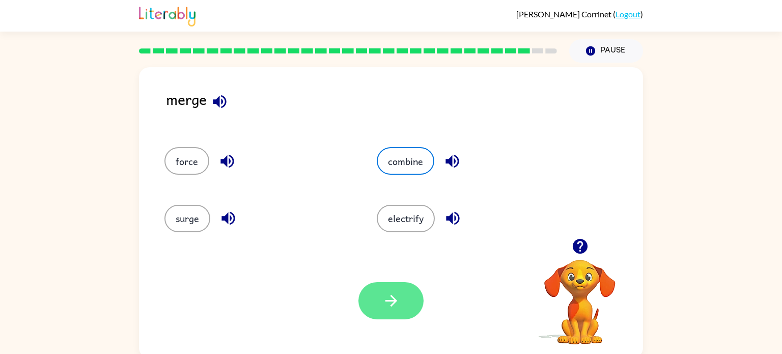
click at [391, 303] on icon "button" at bounding box center [392, 301] width 18 height 18
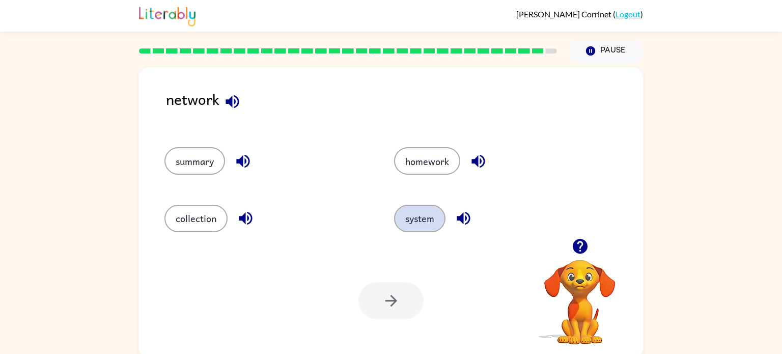
click at [427, 220] on button "system" at bounding box center [419, 219] width 51 height 28
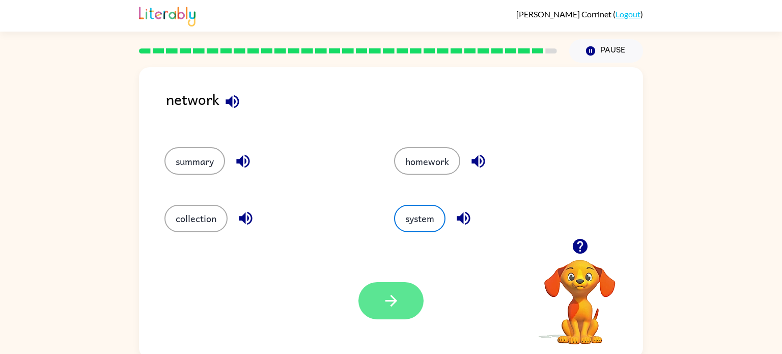
click at [387, 309] on icon "button" at bounding box center [392, 301] width 18 height 18
